Goal: Task Accomplishment & Management: Use online tool/utility

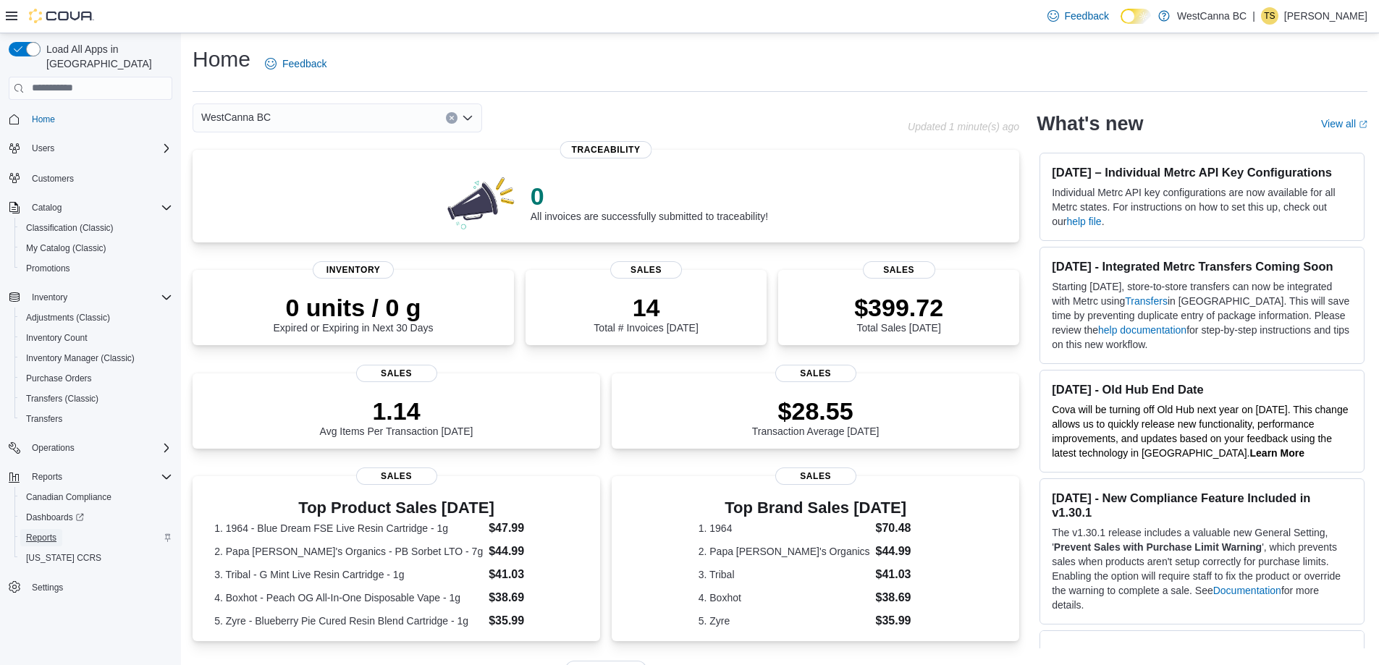
click at [48, 532] on span "Reports" at bounding box center [41, 538] width 30 height 12
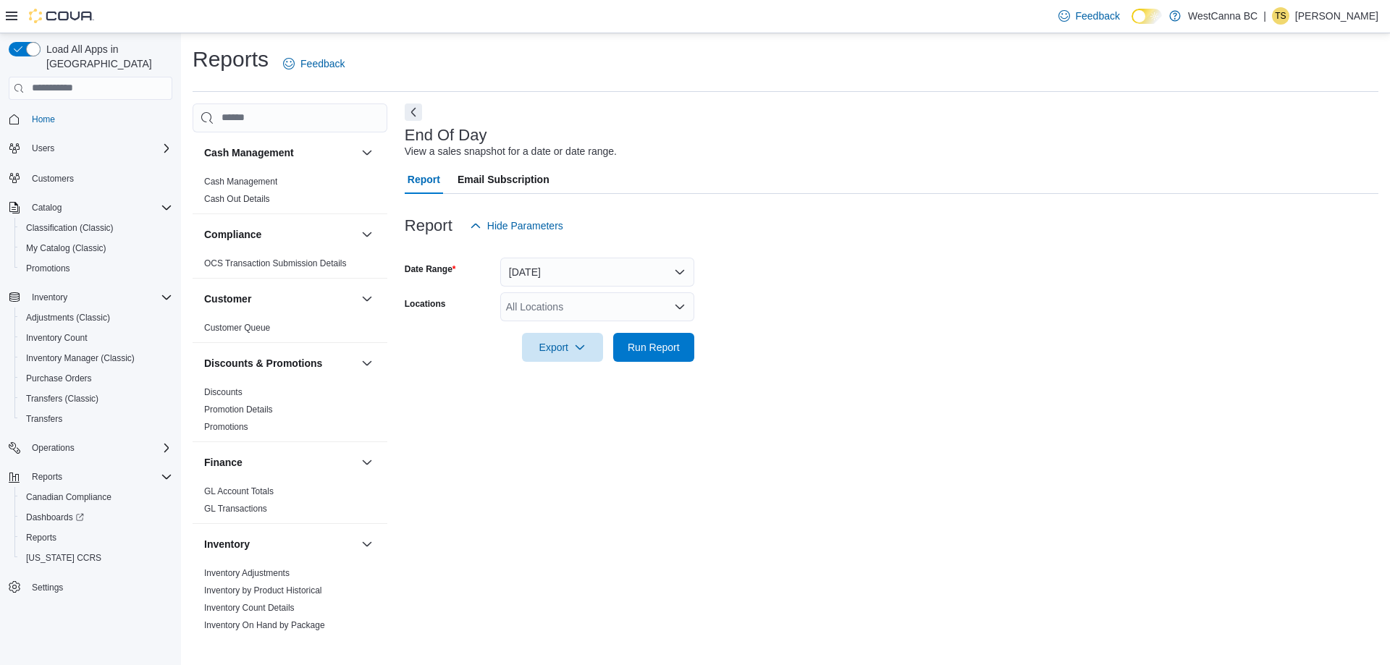
click at [555, 316] on div "All Locations" at bounding box center [597, 306] width 194 height 29
click at [571, 374] on span "WestCanna - Robson" at bounding box center [572, 373] width 83 height 14
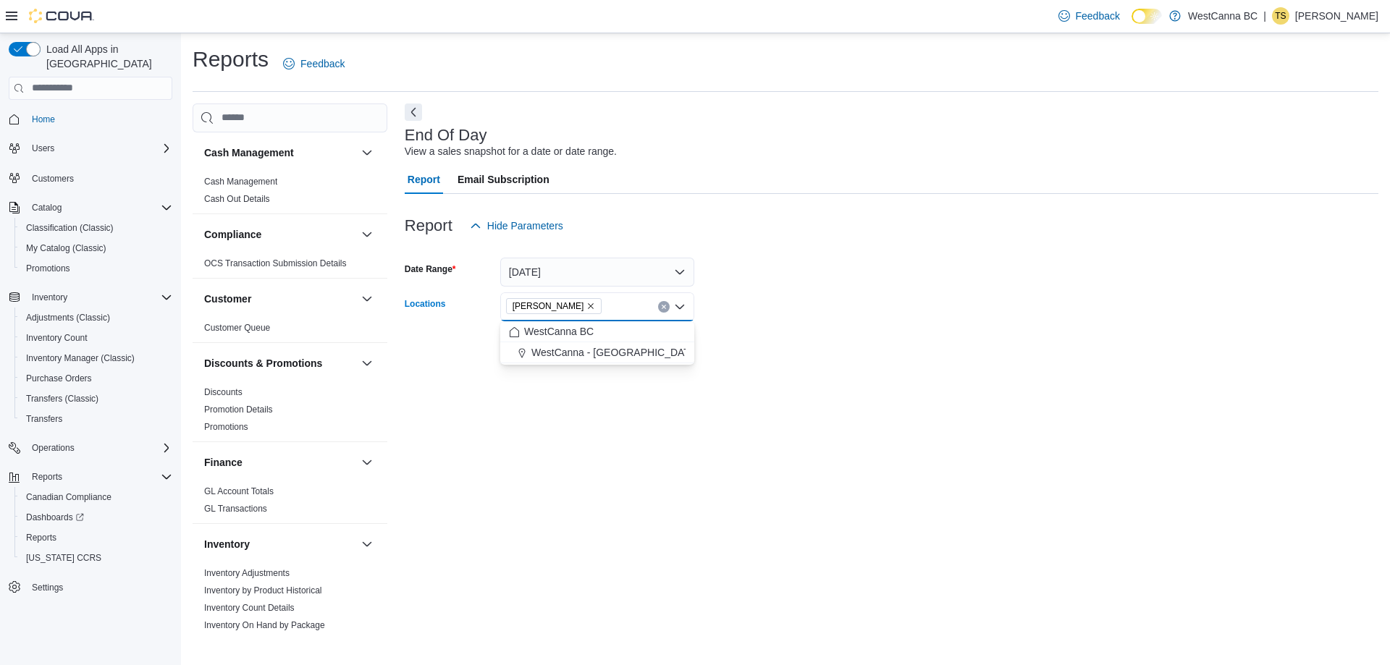
click at [835, 345] on form "Date Range Today Locations WestCanna - Robson Combo box. Selected. WestCanna - …" at bounding box center [892, 301] width 974 height 122
click at [646, 345] on span "Run Report" at bounding box center [654, 347] width 52 height 14
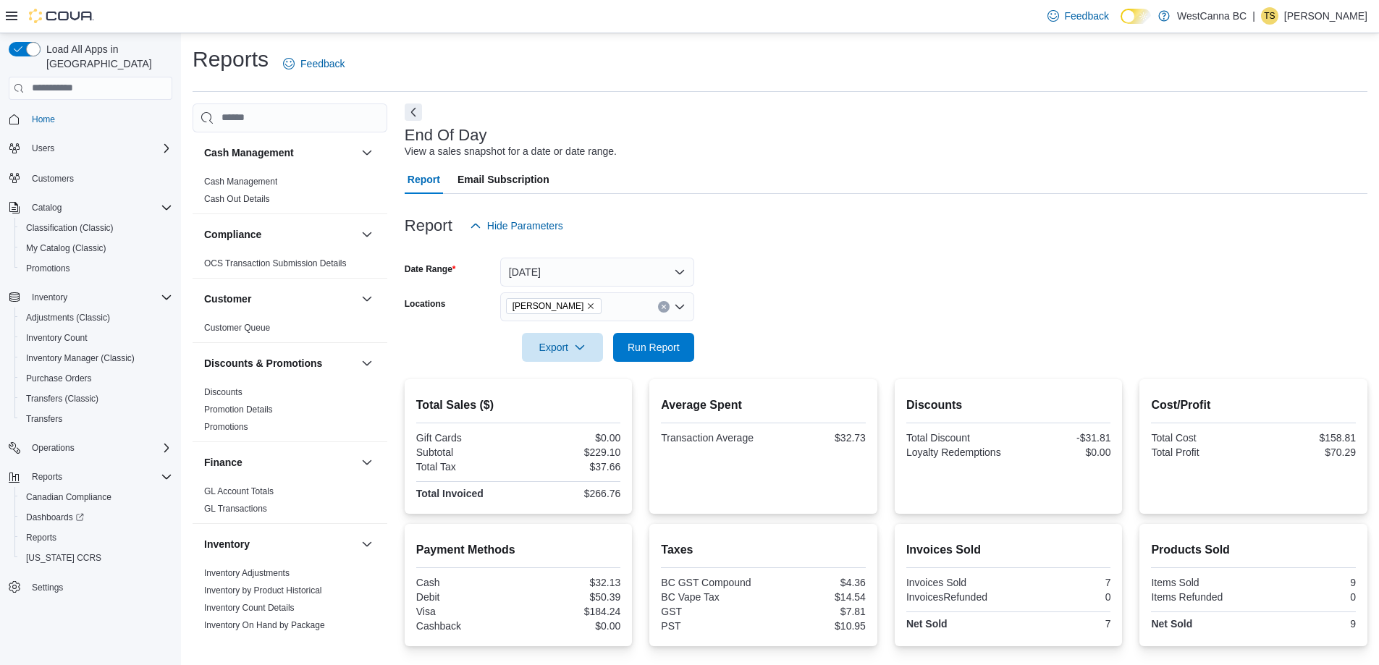
click at [594, 307] on icon "Remove WestCanna - Robson from selection in this group" at bounding box center [592, 306] width 6 height 6
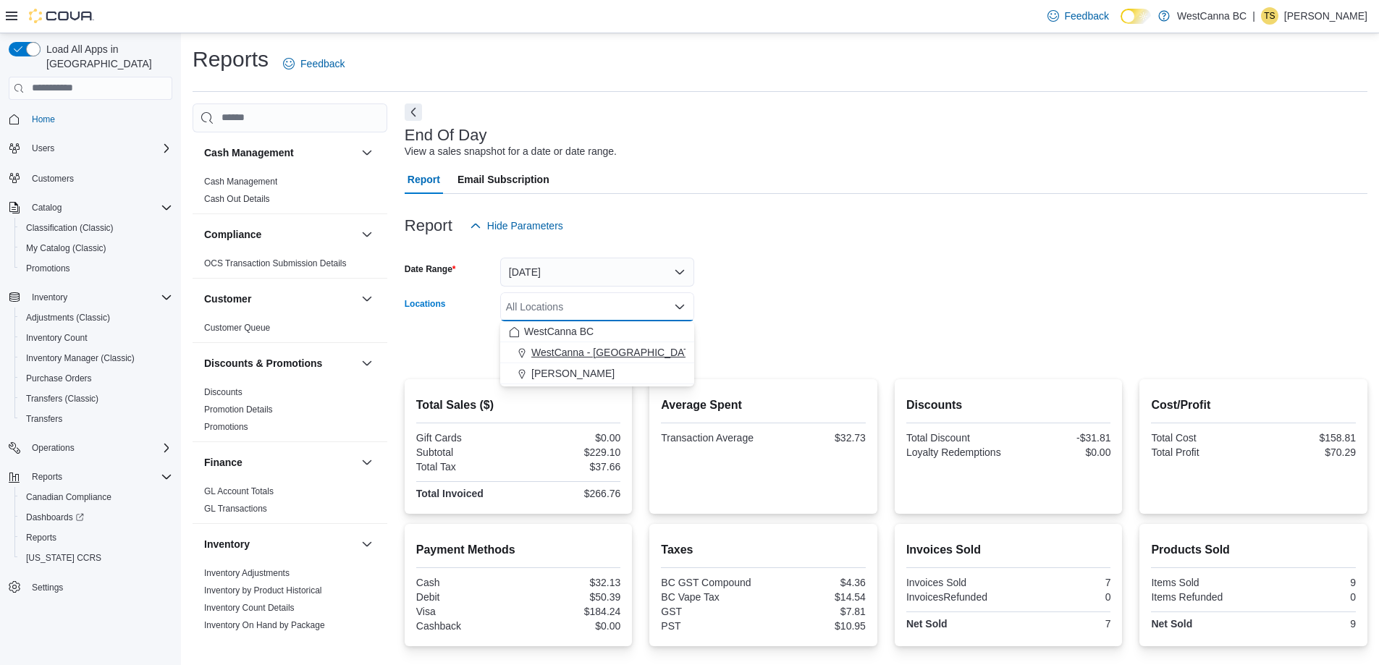
click at [603, 356] on span "WestCanna - Broadway" at bounding box center [614, 352] width 167 height 14
click at [738, 308] on form "Date Range Today Locations WestCanna - Broadway Combo box. Selected. WestCanna …" at bounding box center [886, 301] width 963 height 122
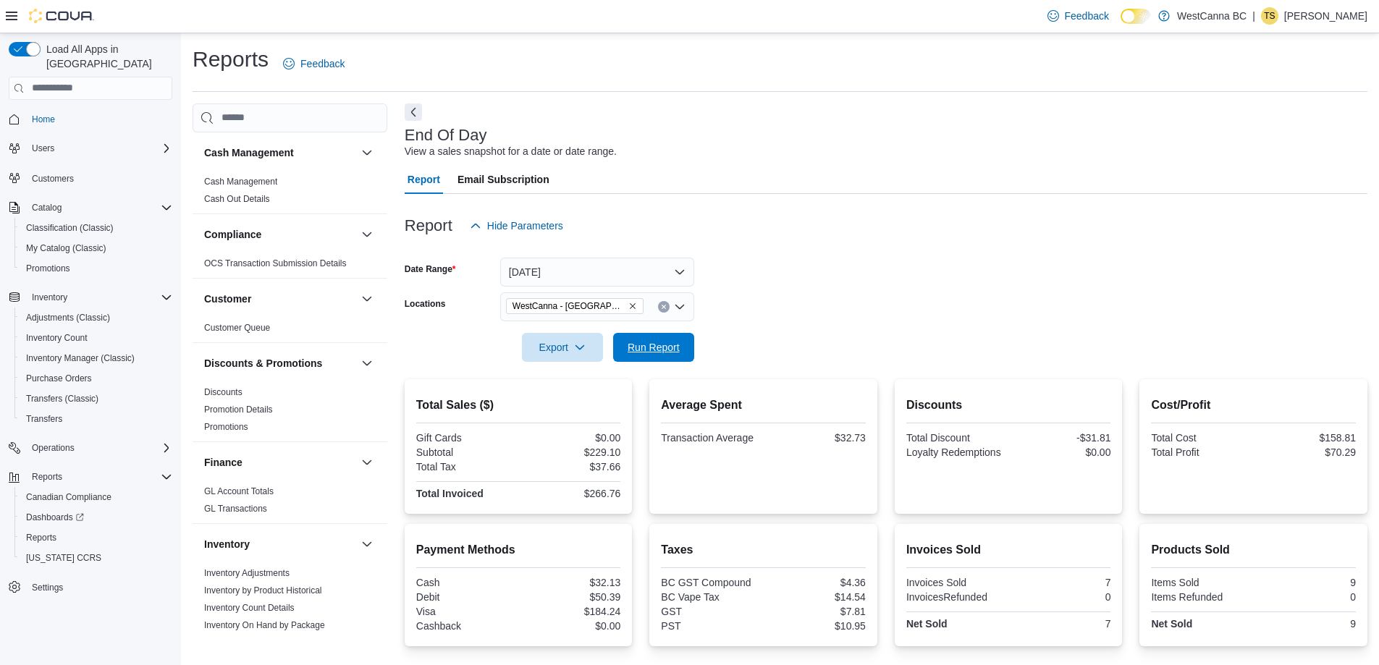
click at [680, 345] on span "Run Report" at bounding box center [654, 347] width 64 height 29
